Goal: Transaction & Acquisition: Download file/media

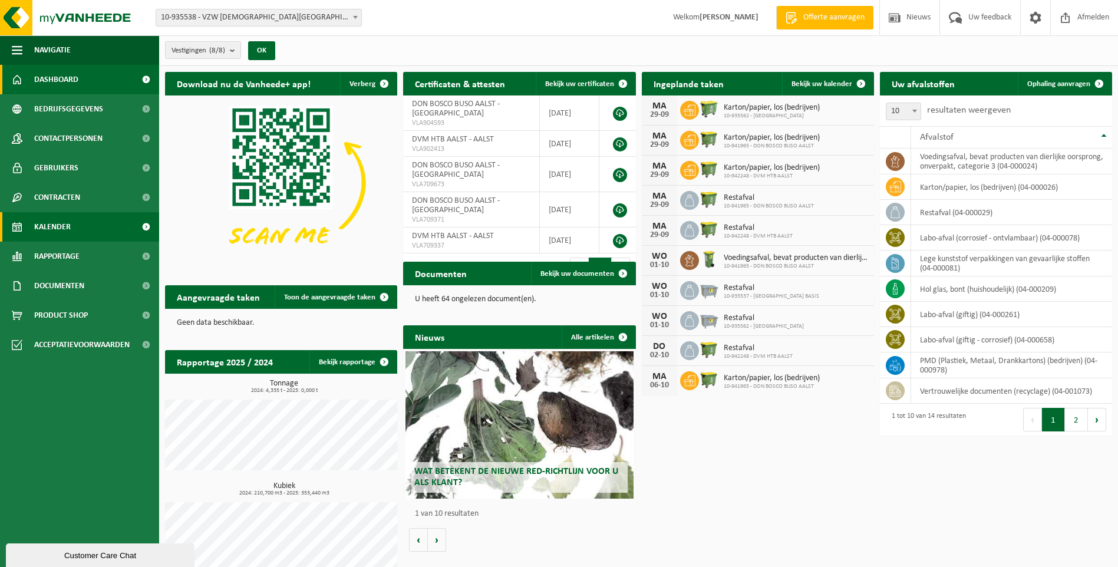
click at [68, 224] on span "Kalender" at bounding box center [52, 226] width 37 height 29
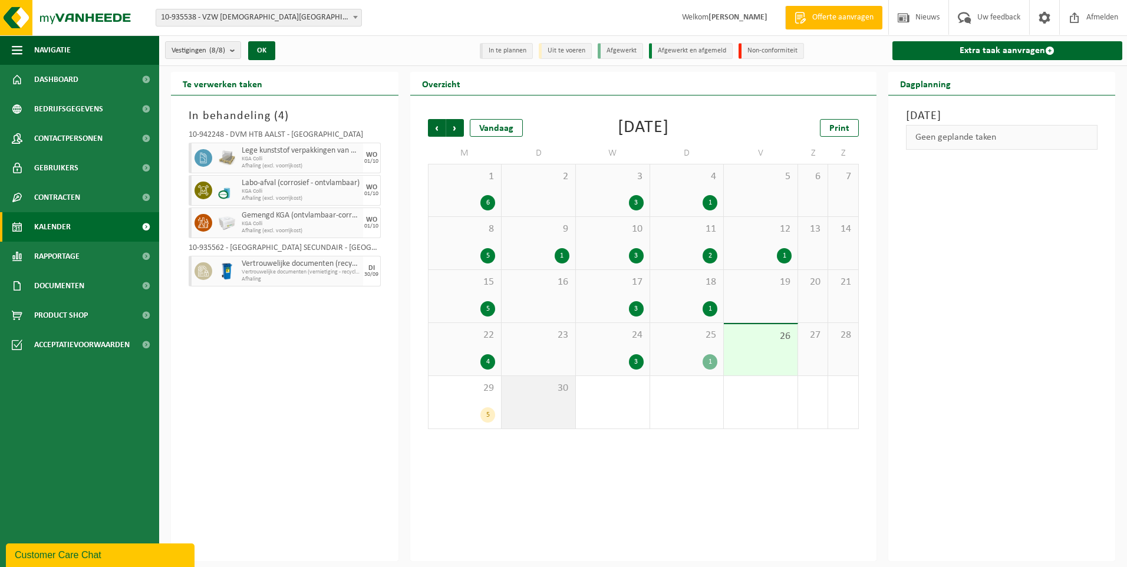
click at [533, 404] on div "30" at bounding box center [539, 402] width 74 height 52
click at [453, 401] on div "29 5" at bounding box center [464, 402] width 73 height 52
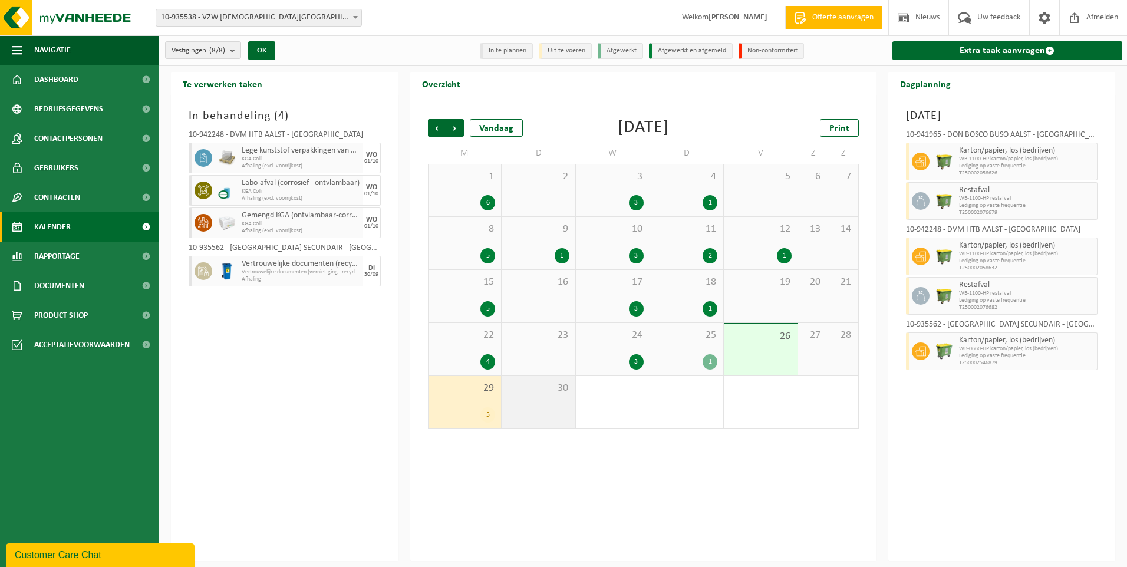
click at [527, 403] on div "30" at bounding box center [539, 402] width 74 height 52
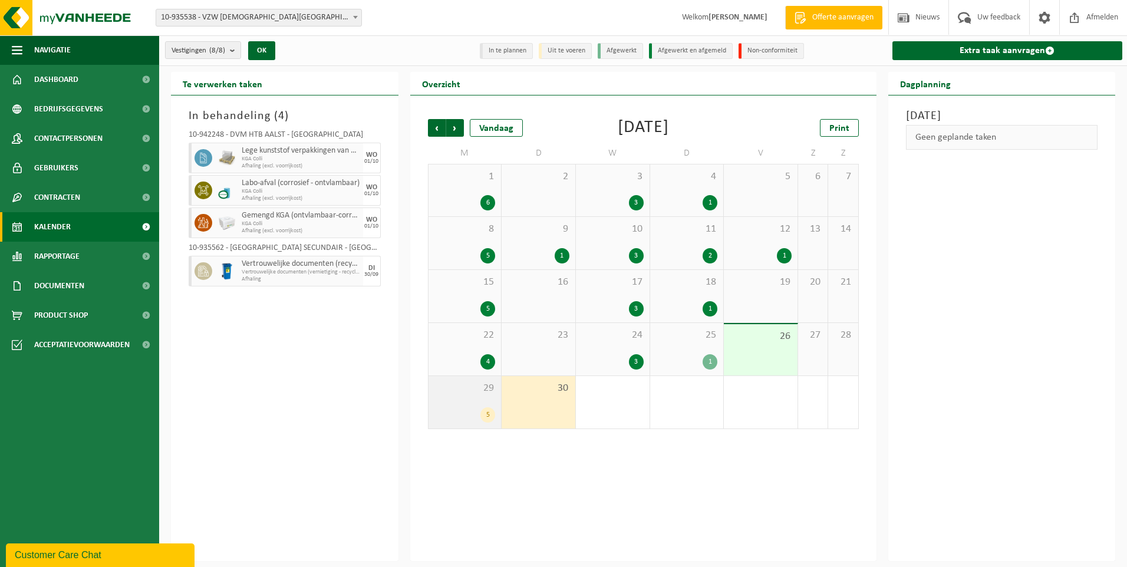
click at [444, 393] on span "29" at bounding box center [464, 388] width 61 height 13
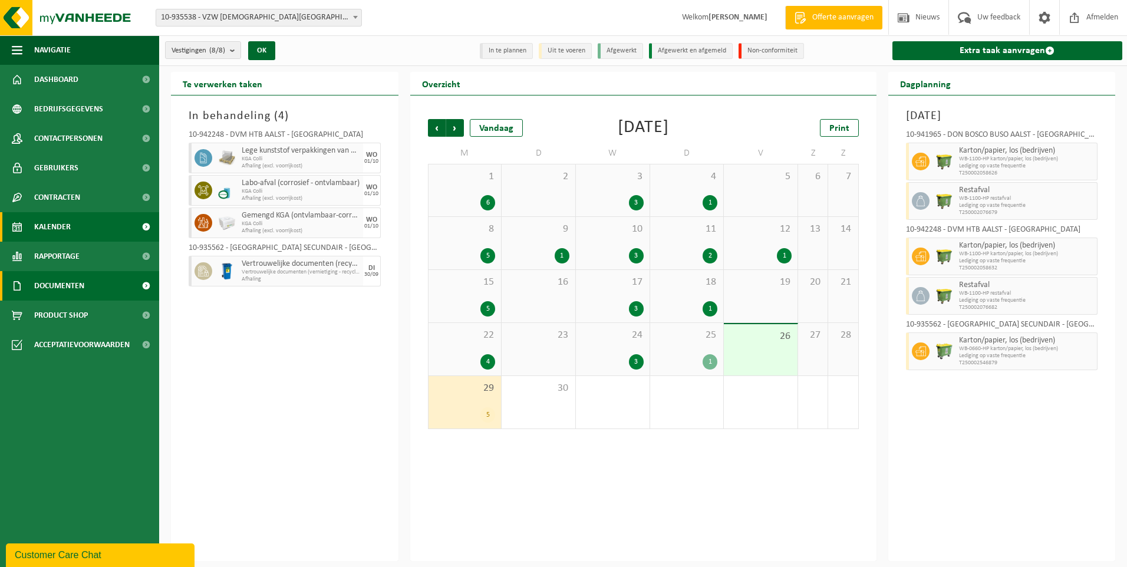
click at [57, 286] on span "Documenten" at bounding box center [59, 285] width 50 height 29
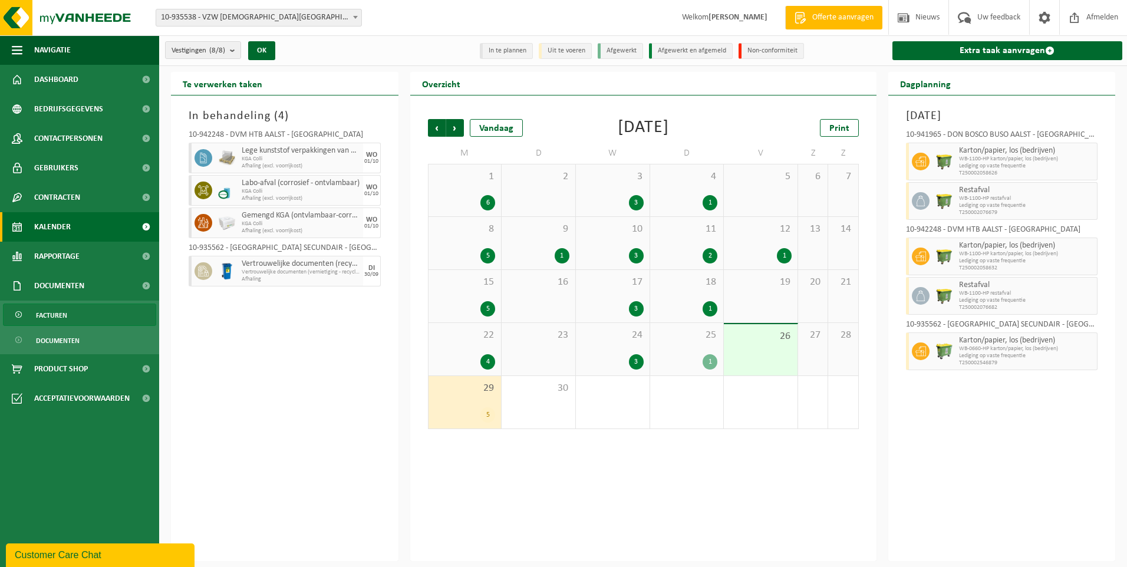
click at [59, 317] on span "Facturen" at bounding box center [51, 315] width 31 height 22
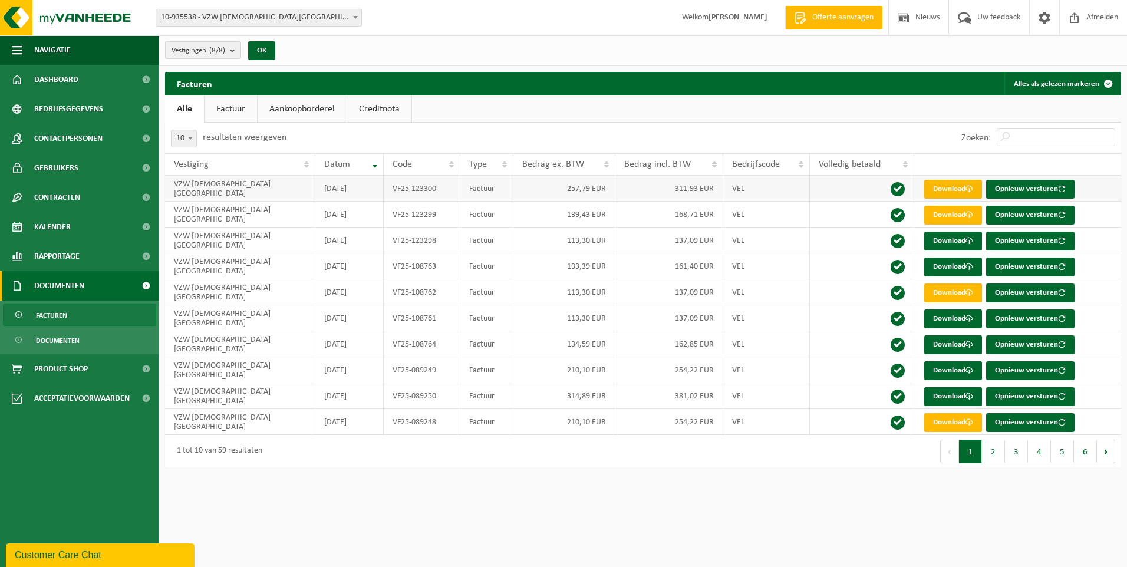
click at [949, 184] on link "Download" at bounding box center [953, 189] width 58 height 19
click at [950, 215] on link "Download" at bounding box center [953, 215] width 58 height 19
click at [61, 230] on span "Kalender" at bounding box center [52, 226] width 37 height 29
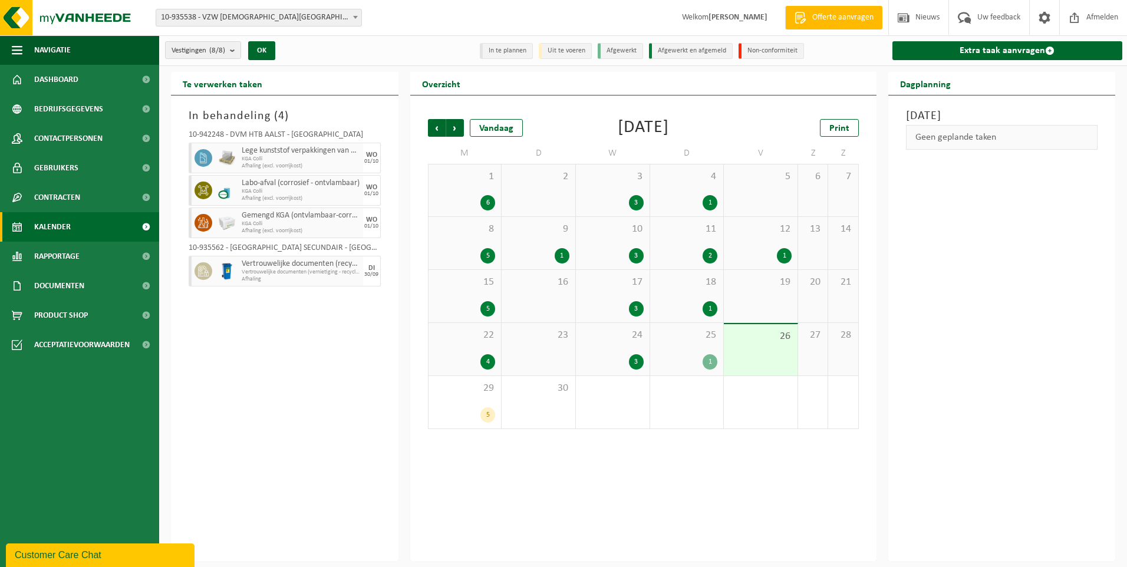
click at [295, 369] on div "In behandeling ( 4 ) 10-942248 - DVM HTB AALST - AALST Lege kunststof verpakkin…" at bounding box center [285, 328] width 228 height 466
click at [544, 240] on div "9 1" at bounding box center [539, 243] width 74 height 52
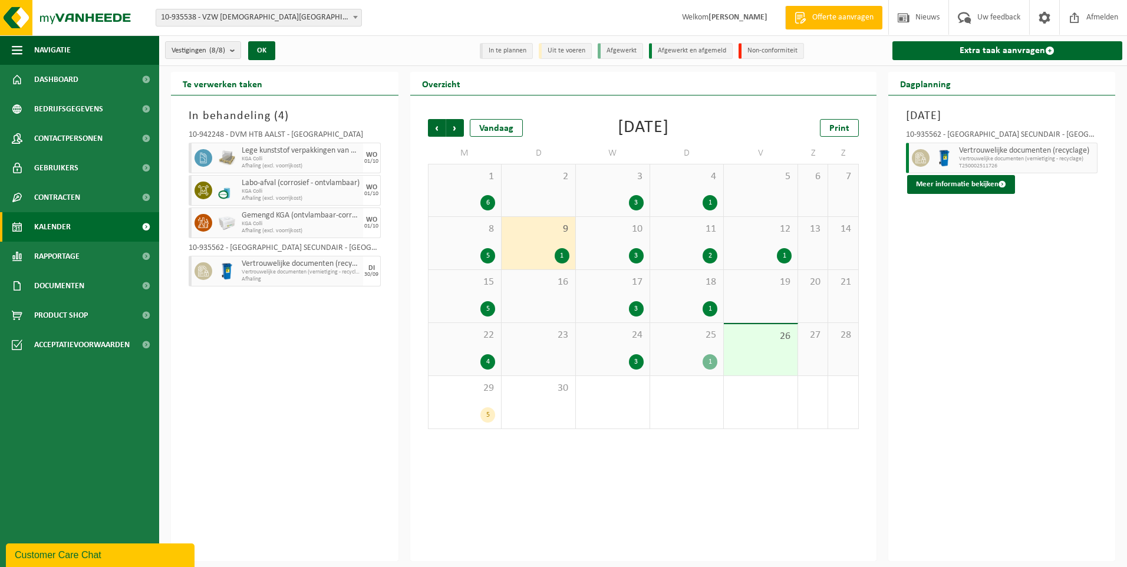
click at [531, 294] on div "16" at bounding box center [539, 296] width 74 height 52
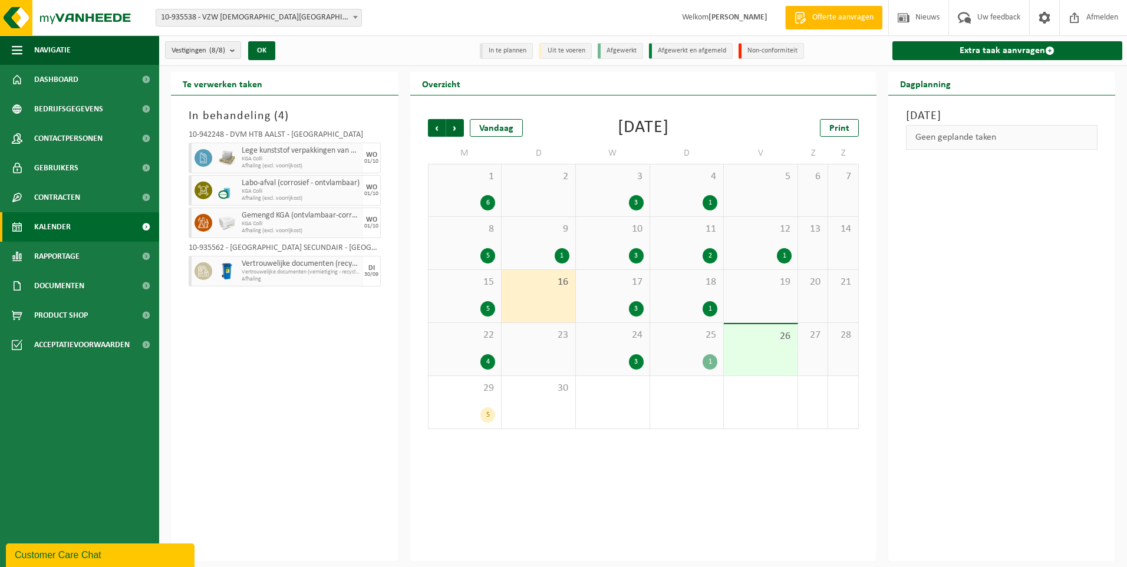
click at [522, 190] on div "2" at bounding box center [539, 190] width 74 height 52
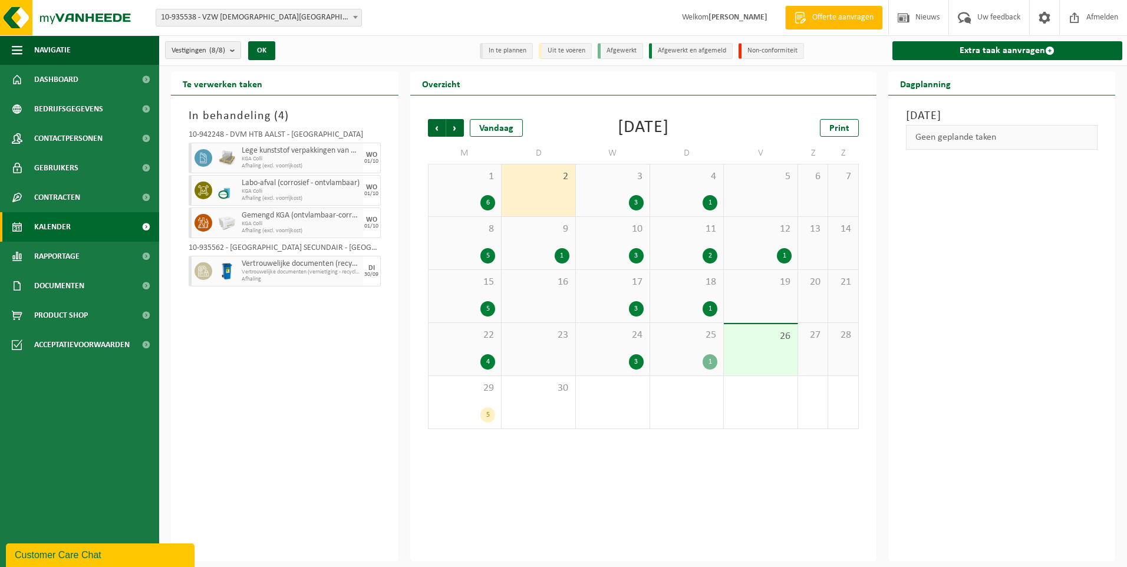
click at [535, 282] on span "16" at bounding box center [538, 282] width 62 height 13
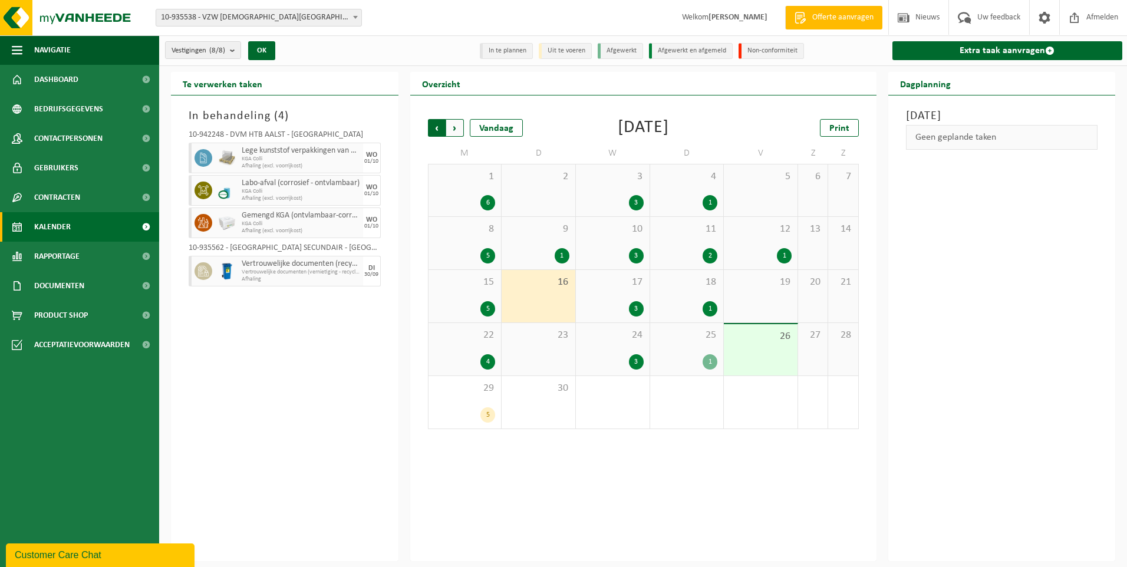
click at [454, 130] on span "Volgende" at bounding box center [455, 128] width 18 height 18
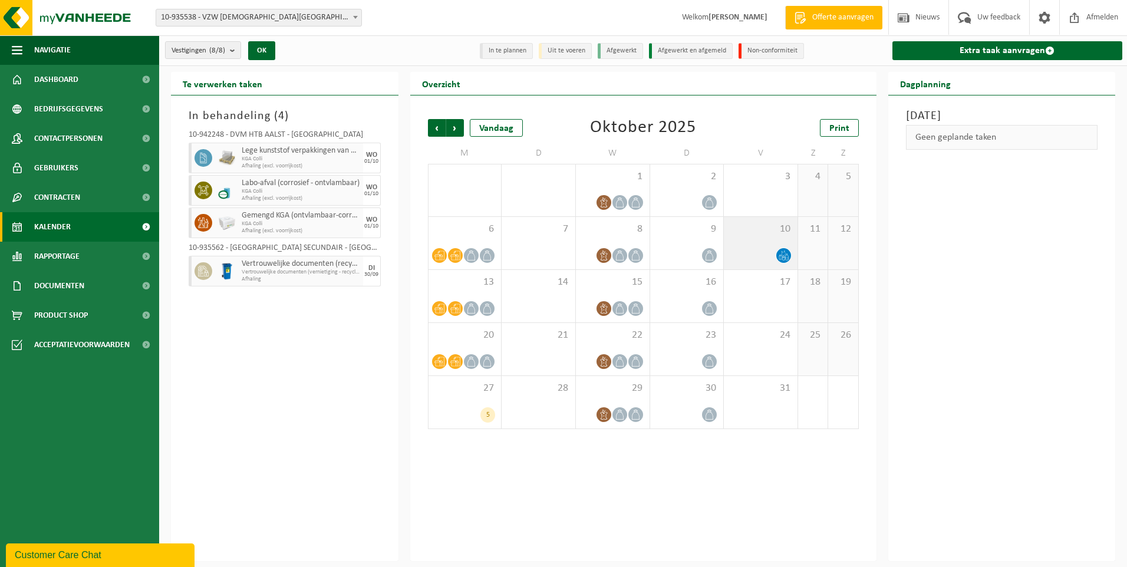
click at [759, 243] on div "10" at bounding box center [761, 243] width 74 height 52
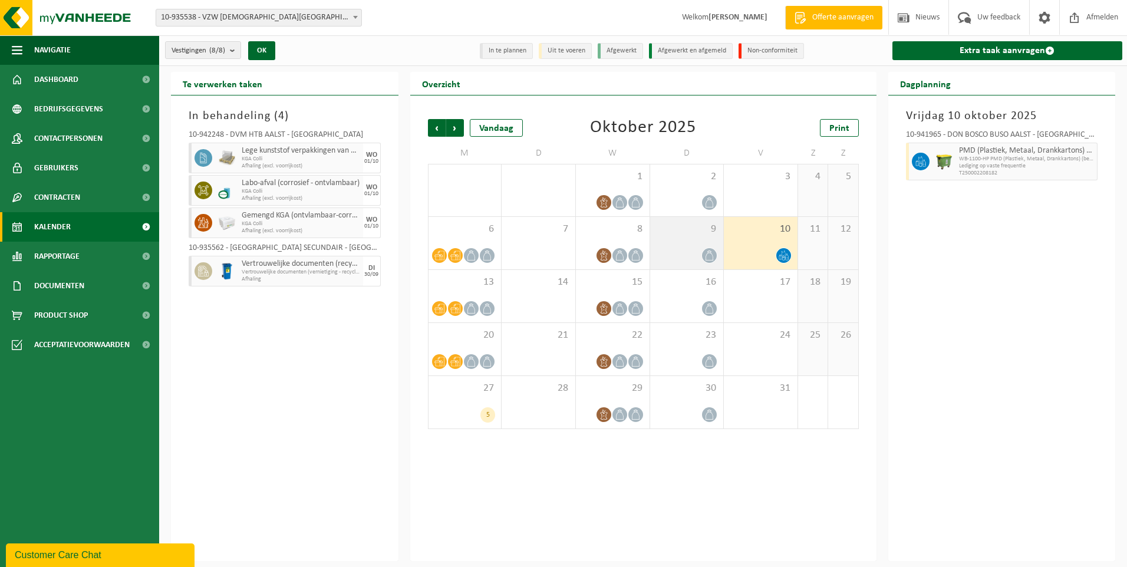
click at [687, 239] on div "9" at bounding box center [687, 243] width 74 height 52
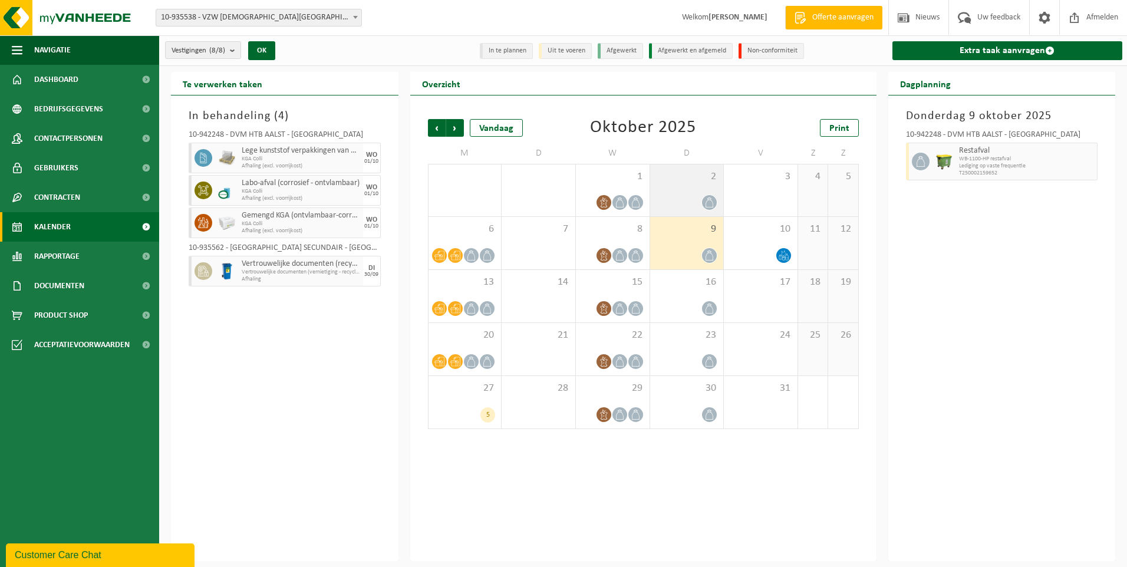
click at [678, 188] on div "2" at bounding box center [687, 190] width 74 height 52
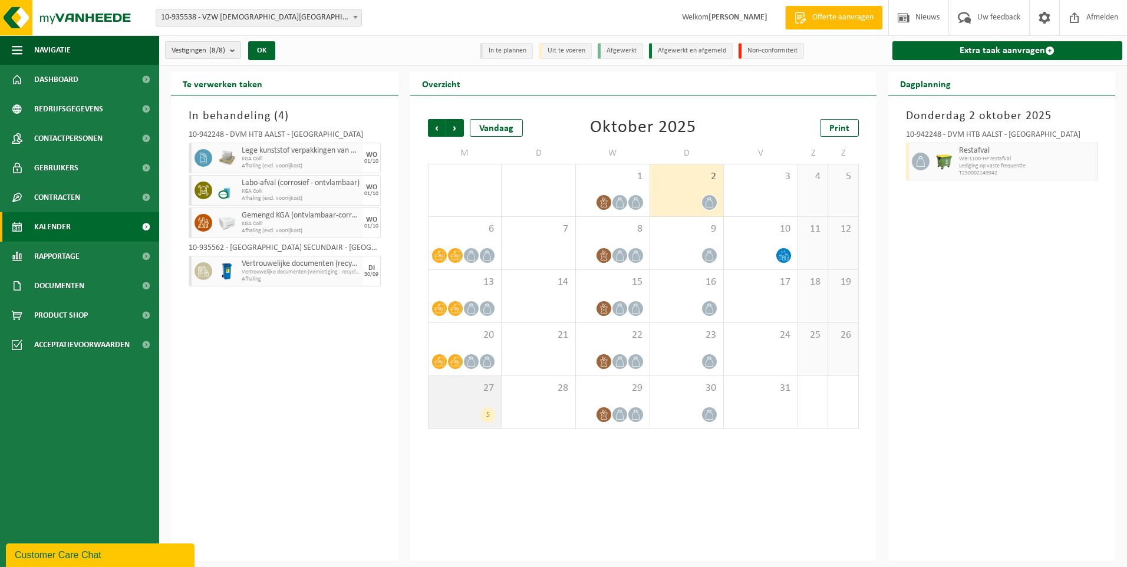
click at [450, 395] on div "27 5" at bounding box center [464, 402] width 73 height 52
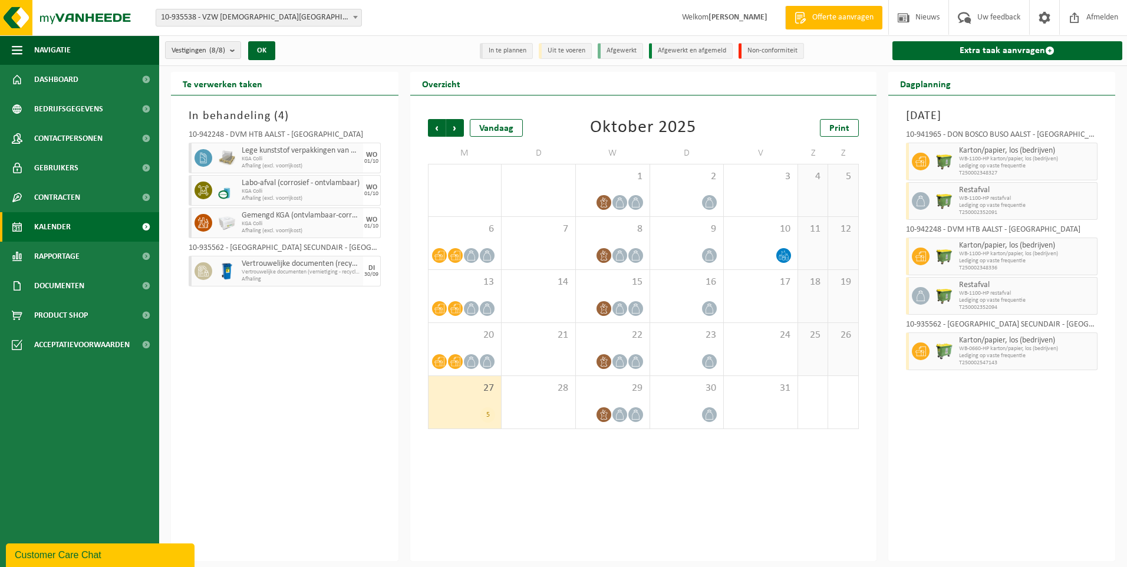
click at [272, 350] on div "In behandeling ( 4 ) 10-942248 - DVM HTB AALST - AALST Lege kunststof verpakkin…" at bounding box center [285, 328] width 228 height 466
click at [750, 237] on div "10" at bounding box center [761, 243] width 74 height 52
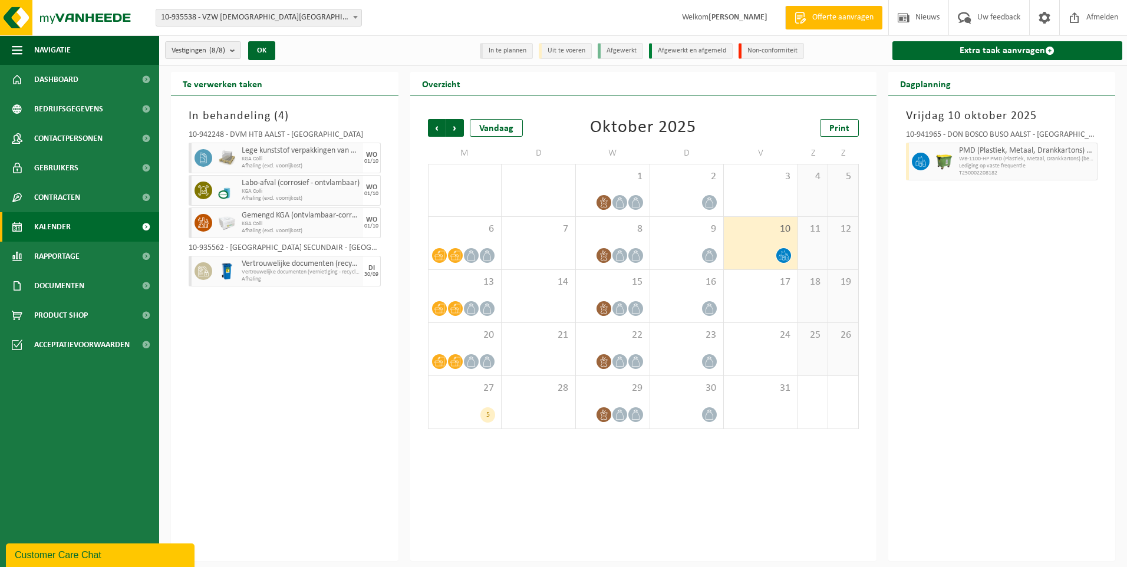
click at [260, 332] on div "In behandeling ( 4 ) 10-942248 - DVM HTB AALST - AALST Lege kunststof verpakkin…" at bounding box center [285, 328] width 228 height 466
click at [1092, 14] on span "Afmelden" at bounding box center [1102, 17] width 38 height 35
